Goal: Use online tool/utility: Utilize a website feature to perform a specific function

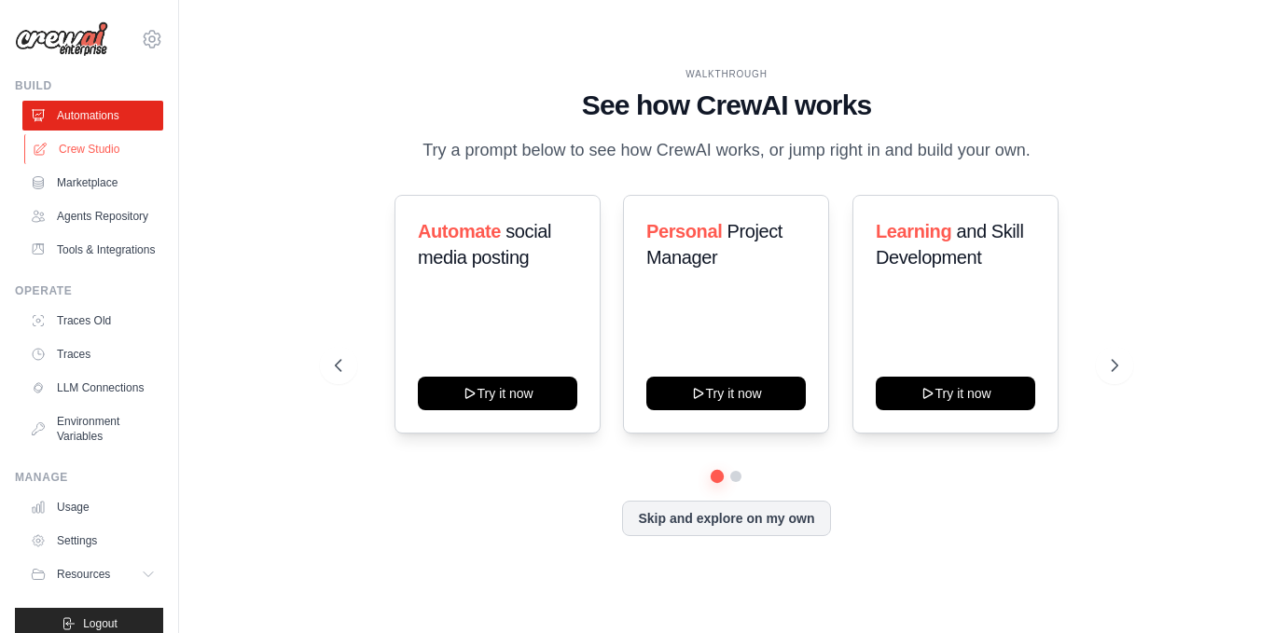
click at [104, 152] on link "Crew Studio" at bounding box center [94, 149] width 141 height 30
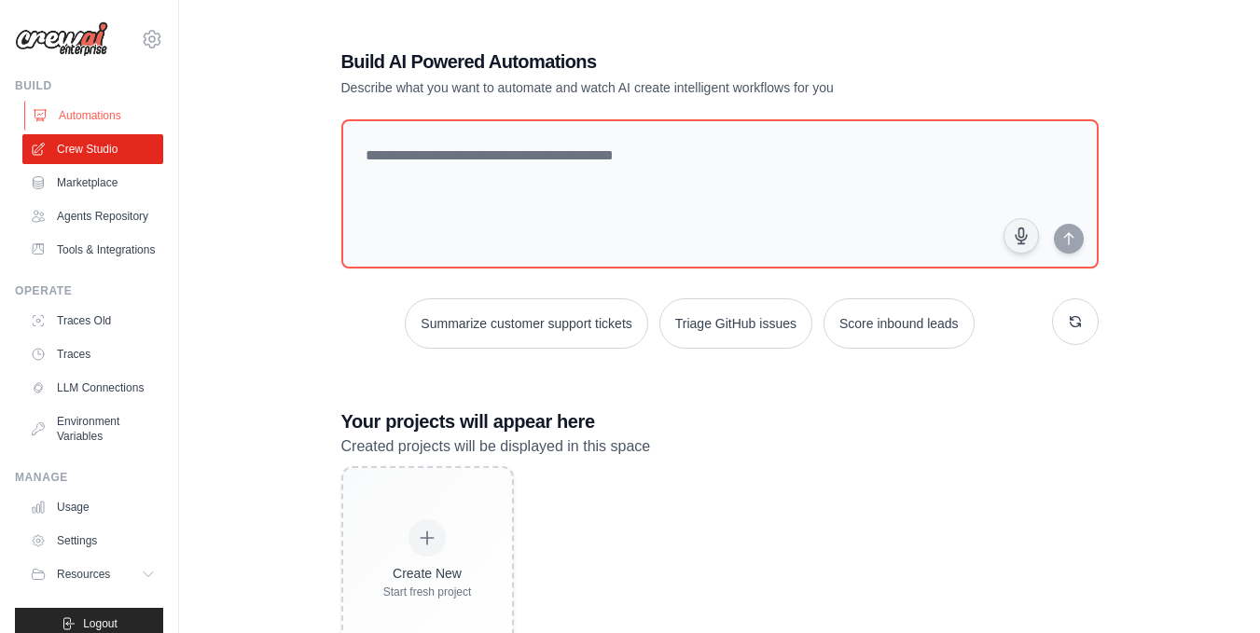
click at [96, 115] on link "Automations" at bounding box center [94, 116] width 141 height 30
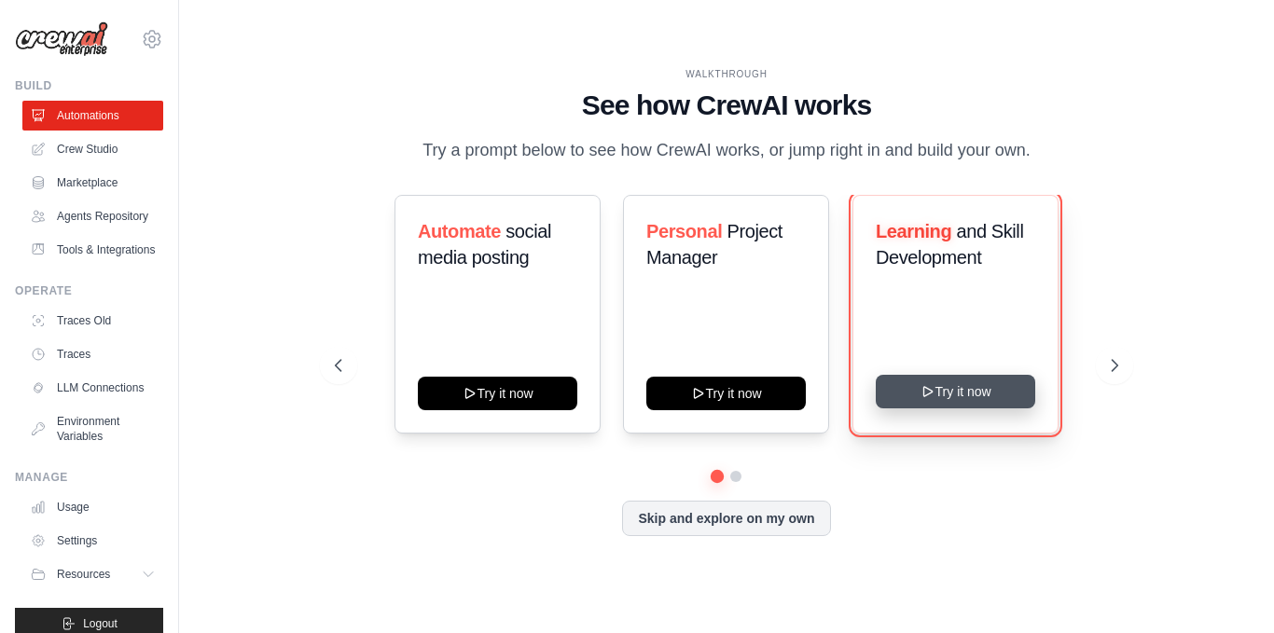
click at [943, 388] on button "Try it now" at bounding box center [955, 392] width 159 height 34
